Goal: Task Accomplishment & Management: Manage account settings

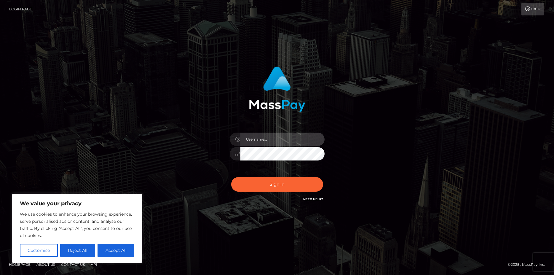
click at [264, 138] on input "text" at bounding box center [282, 138] width 84 height 13
type input "[EMAIL_ADDRESS][DOMAIN_NAME]"
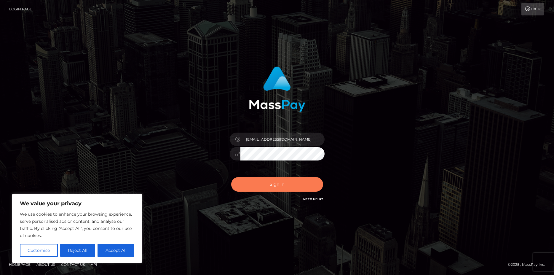
click at [282, 183] on button "Sign in" at bounding box center [277, 184] width 92 height 15
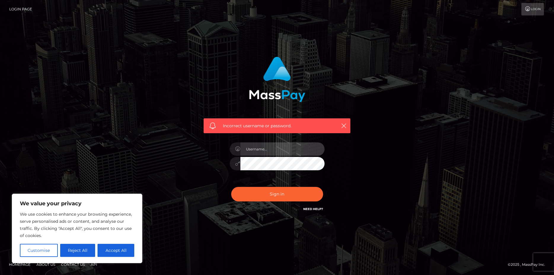
click at [274, 148] on input "text" at bounding box center [282, 148] width 84 height 13
type input "kingjasoncad"
click at [397, 126] on div "Incorrect username or password. kingjasoncad" at bounding box center [277, 137] width 338 height 170
click at [231, 187] on button "Sign in" at bounding box center [277, 194] width 92 height 15
click at [270, 149] on input "text" at bounding box center [282, 148] width 84 height 13
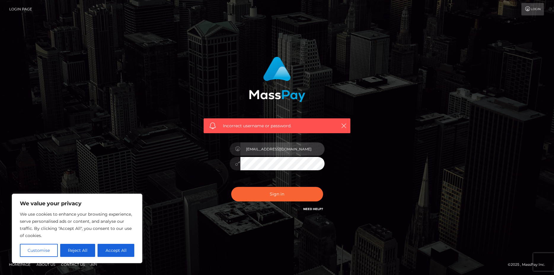
type input "[EMAIL_ADDRESS][DOMAIN_NAME]"
click at [231, 187] on button "Sign in" at bounding box center [277, 194] width 92 height 15
click at [322, 209] on link "Need Help?" at bounding box center [313, 209] width 20 height 4
click at [162, 122] on div "Incorrect username or password." at bounding box center [277, 137] width 338 height 170
